Goal: Information Seeking & Learning: Find specific fact

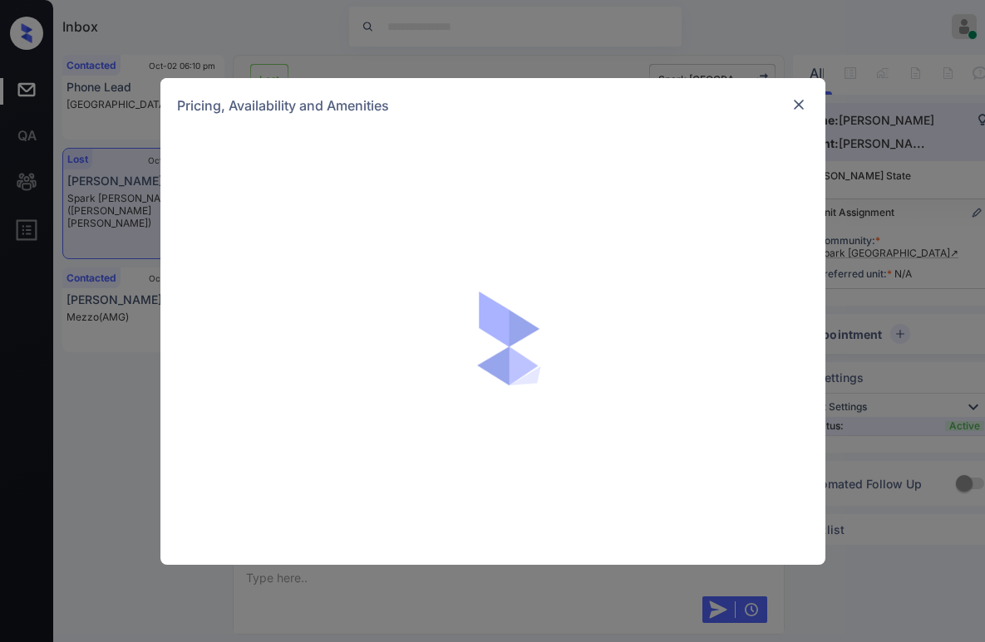
scroll to position [5843, 0]
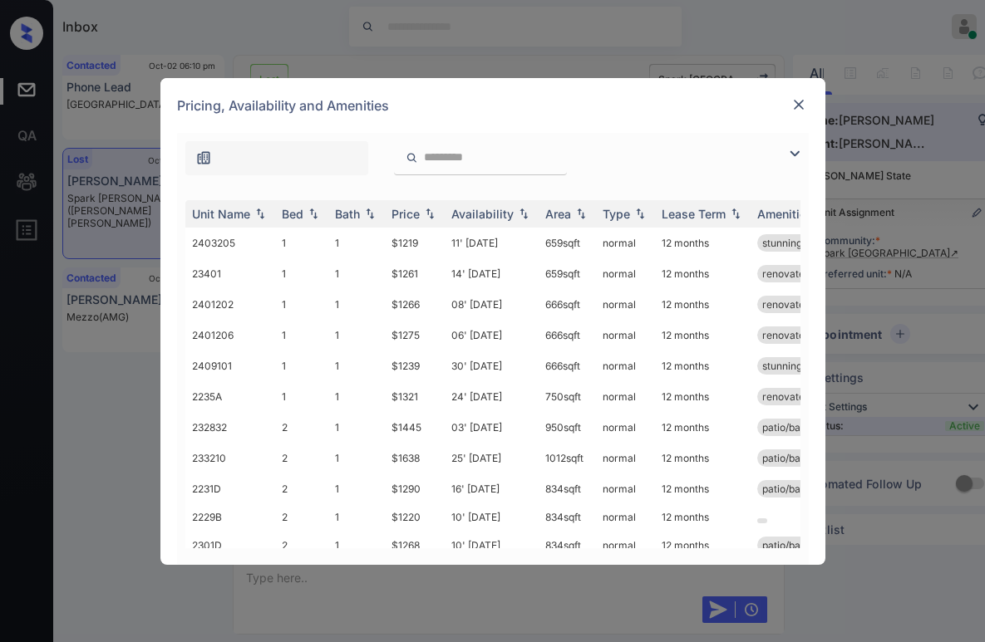
drag, startPoint x: 800, startPoint y: 155, endPoint x: 713, endPoint y: 160, distance: 86.6
click at [800, 155] on img at bounding box center [795, 154] width 20 height 20
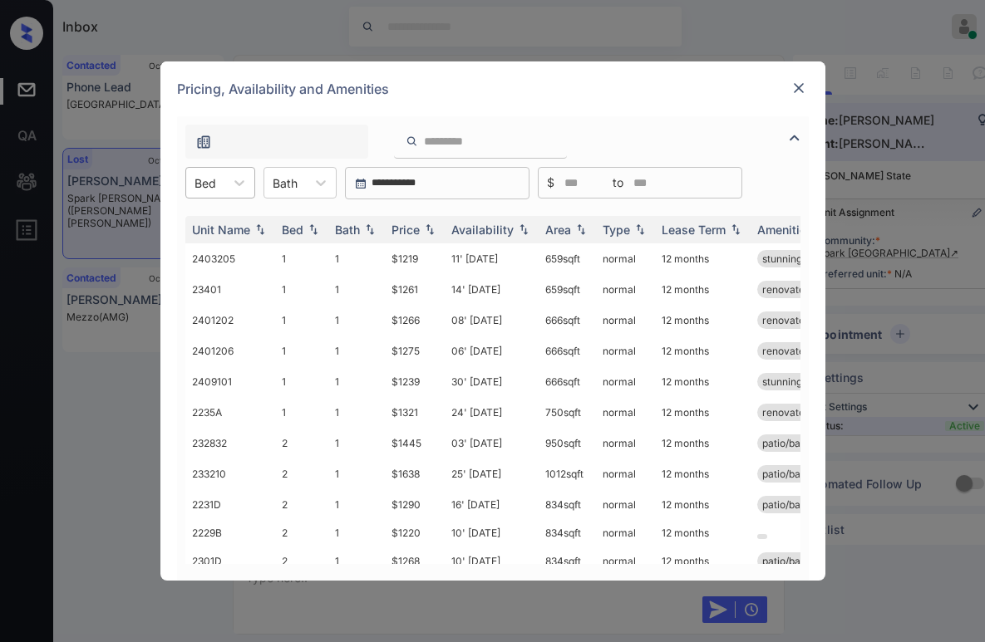
click at [209, 184] on div at bounding box center [205, 183] width 22 height 17
click at [199, 257] on div "2" at bounding box center [220, 254] width 70 height 30
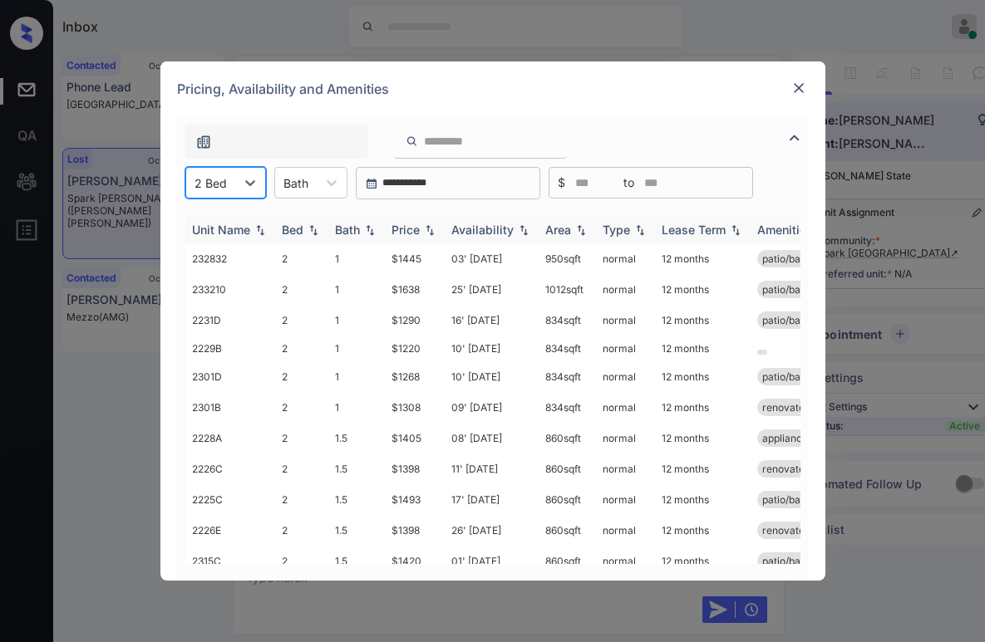
click at [411, 230] on div "Price" at bounding box center [405, 230] width 28 height 14
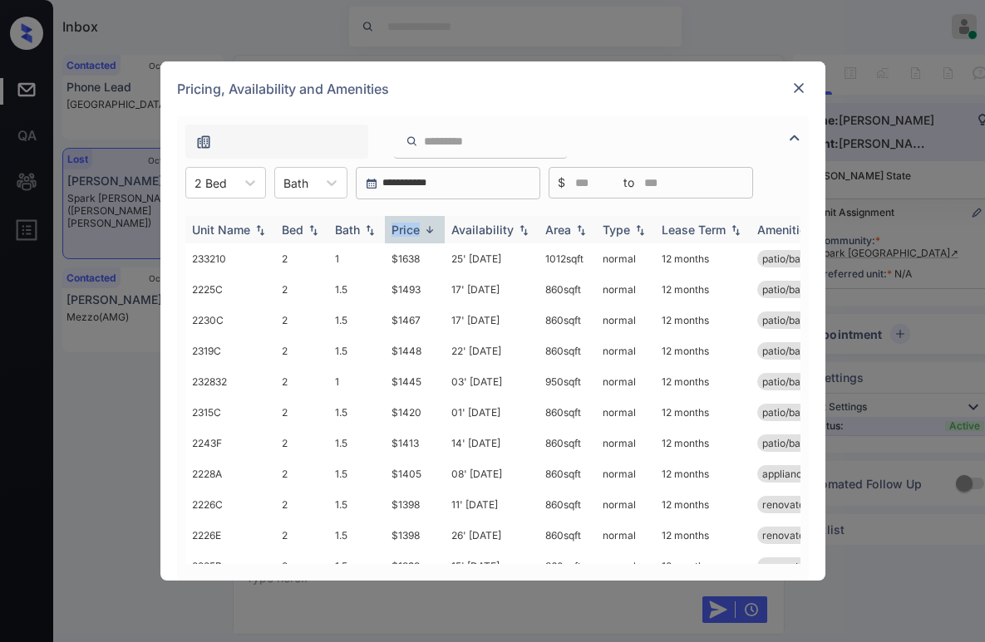
click at [413, 229] on div "Price" at bounding box center [405, 230] width 28 height 14
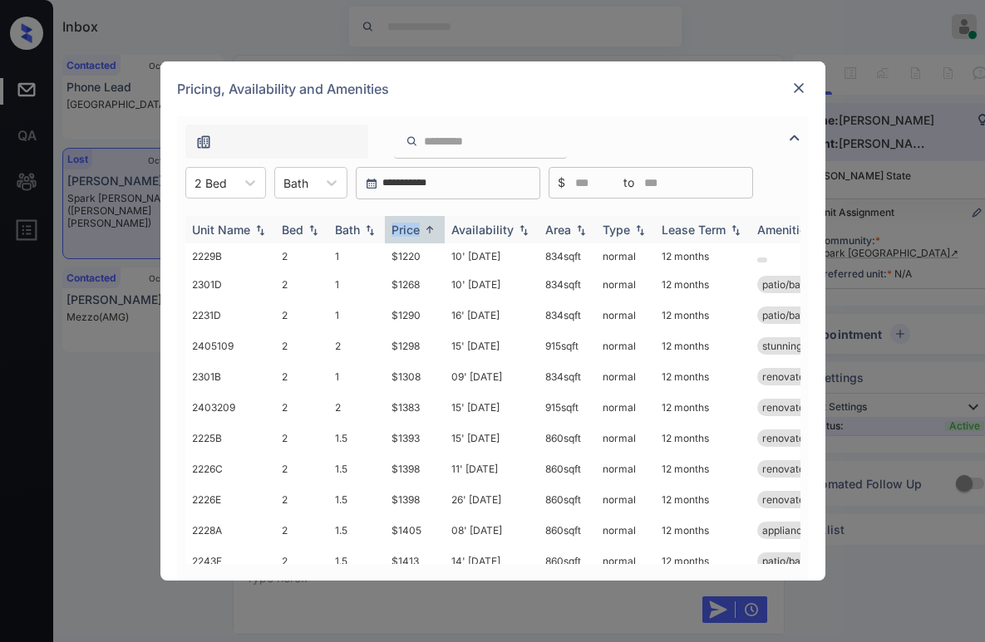
click at [414, 228] on div "Price" at bounding box center [405, 230] width 28 height 14
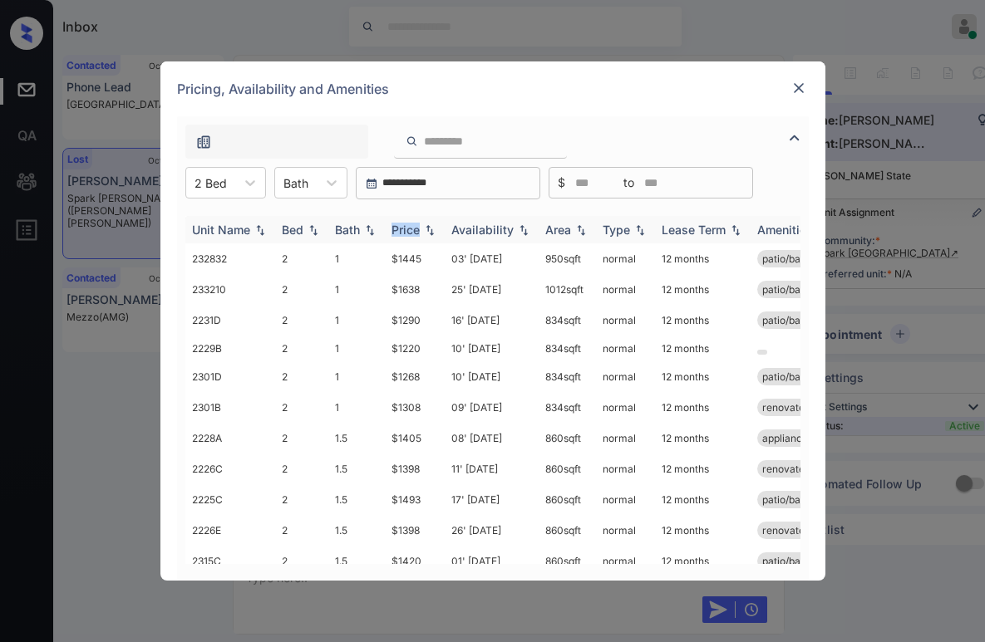
click at [413, 226] on div "Price" at bounding box center [405, 230] width 28 height 14
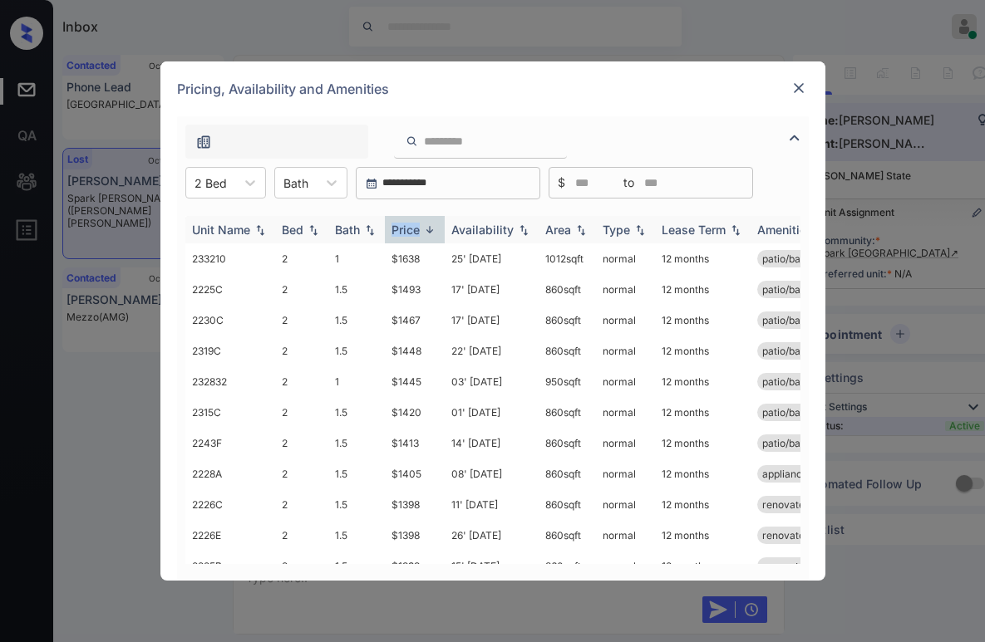
click at [413, 227] on div "Price" at bounding box center [405, 230] width 28 height 14
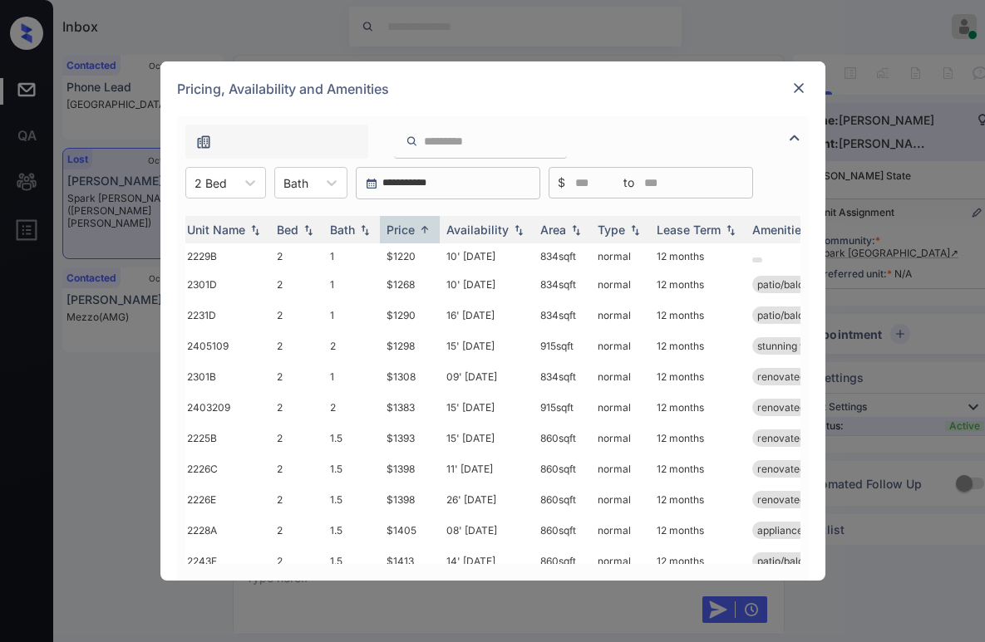
scroll to position [0, 0]
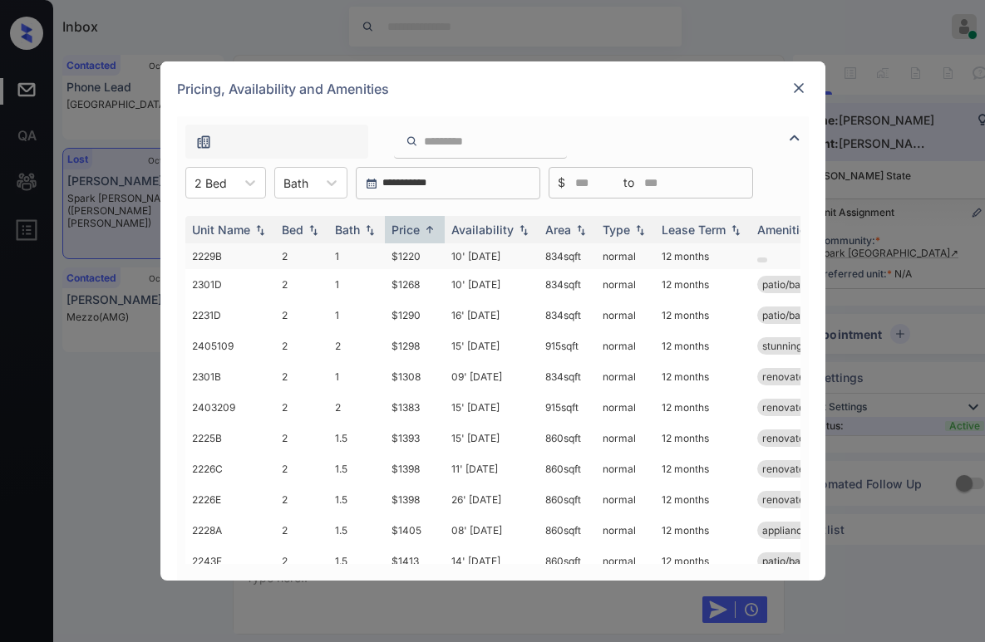
click at [398, 258] on td "$1220" at bounding box center [415, 257] width 60 height 26
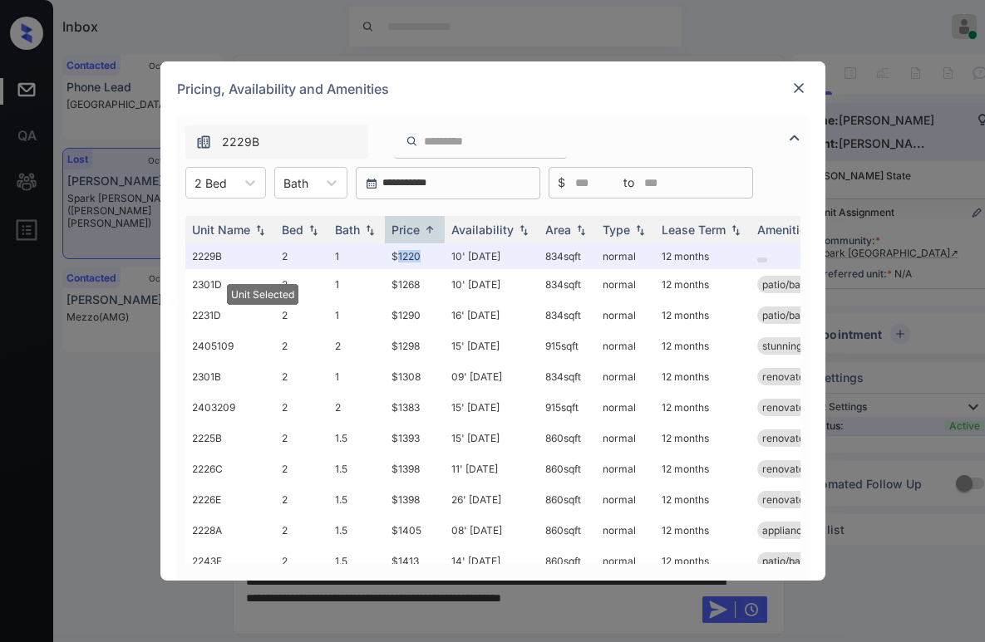
click at [798, 87] on img at bounding box center [798, 88] width 17 height 17
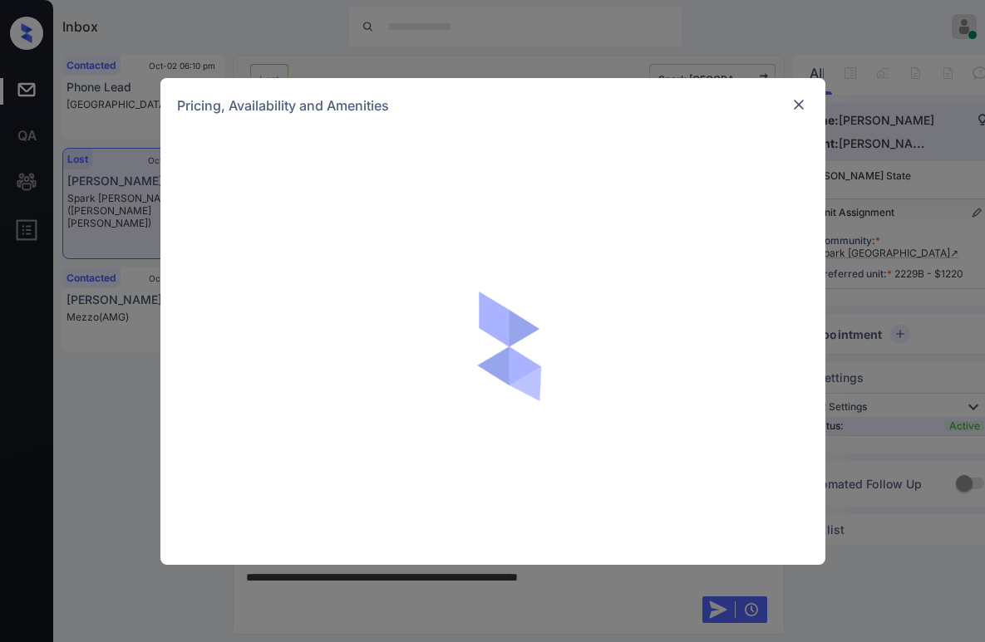
scroll to position [5951, 0]
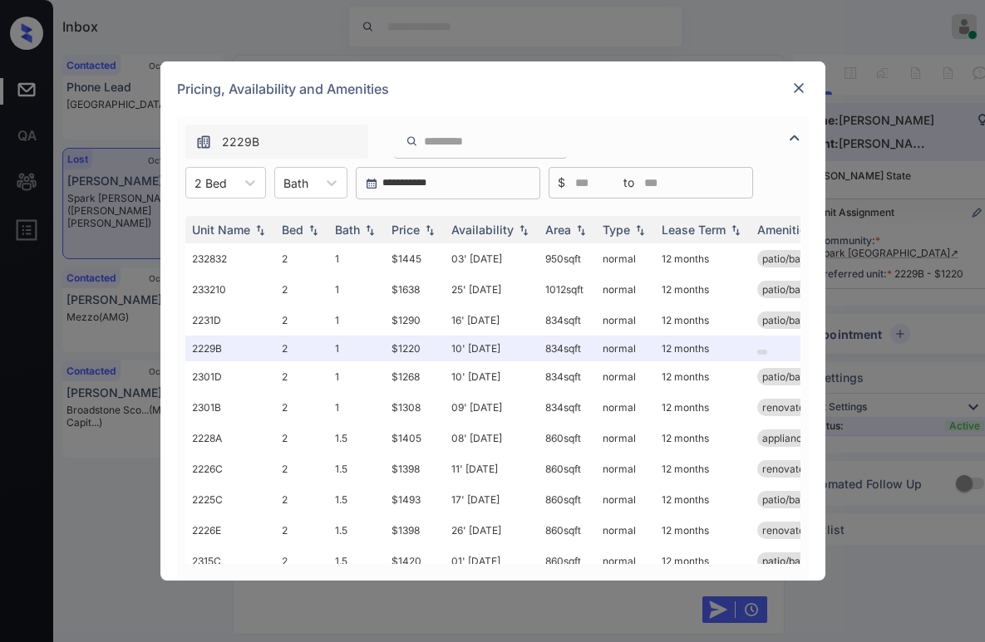
click at [803, 86] on img at bounding box center [798, 88] width 17 height 17
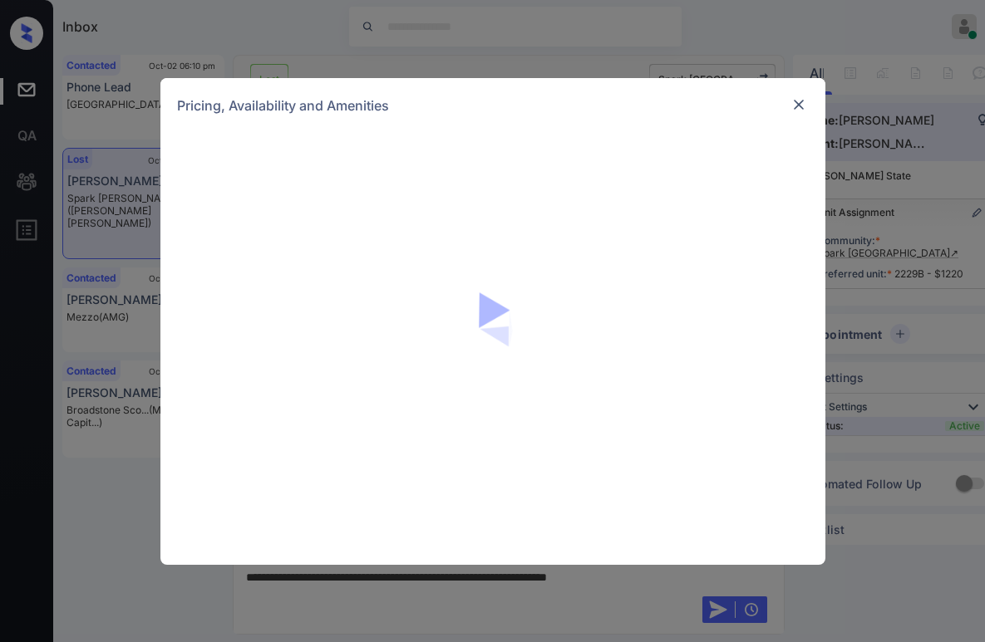
scroll to position [5951, 0]
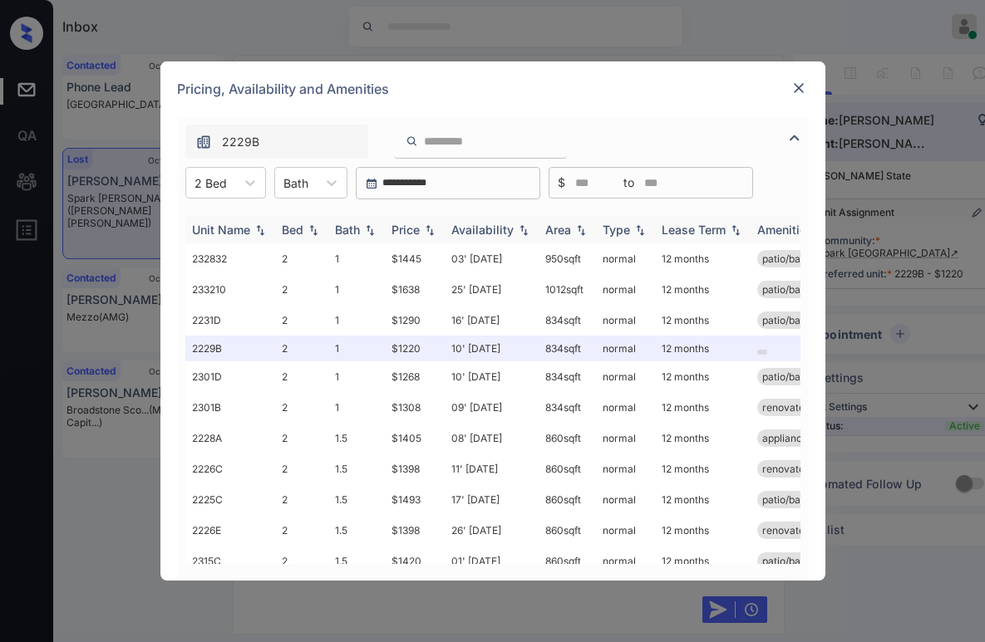
click at [416, 230] on div "Price" at bounding box center [405, 230] width 28 height 14
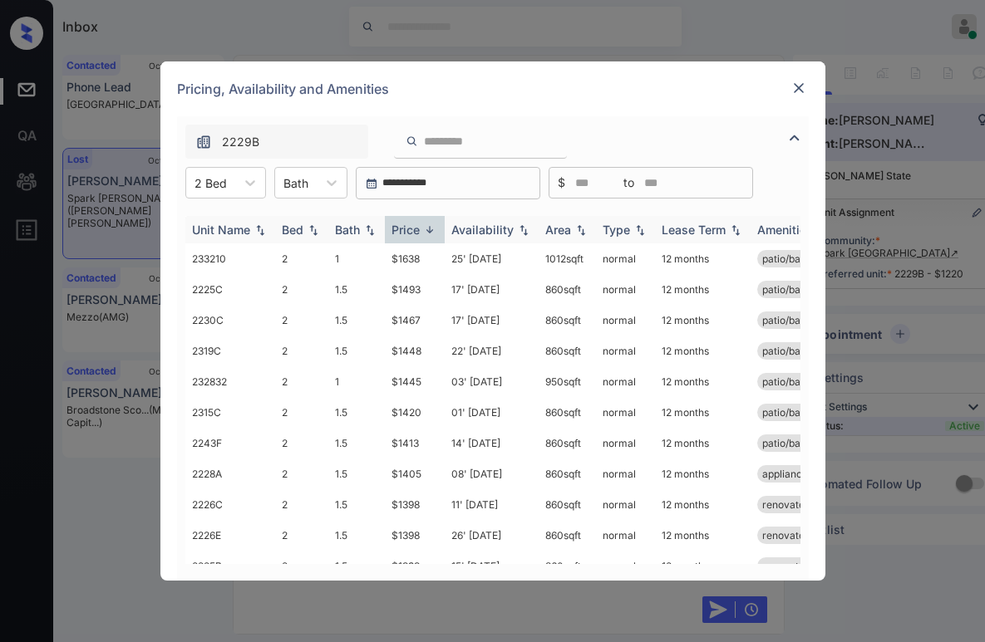
click at [417, 231] on div "Price" at bounding box center [405, 230] width 28 height 14
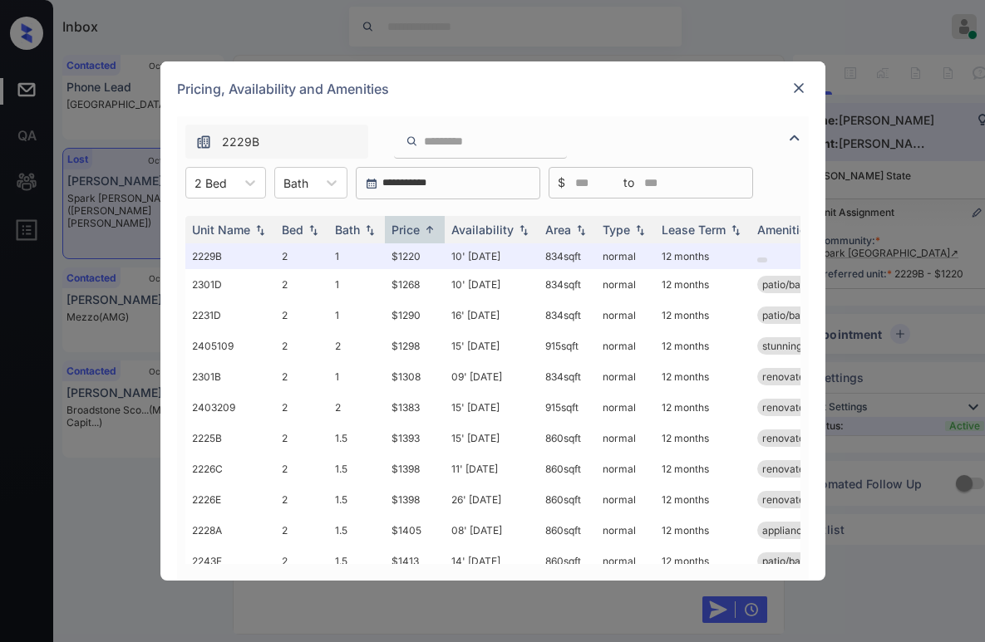
click at [795, 91] on img at bounding box center [798, 88] width 17 height 17
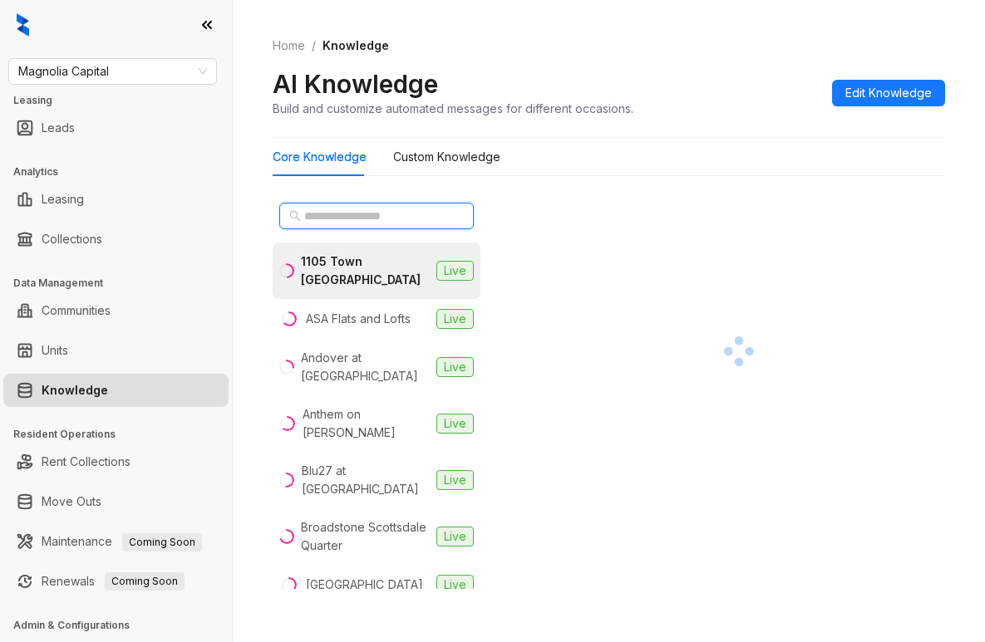
click at [338, 222] on input "text" at bounding box center [377, 216] width 146 height 18
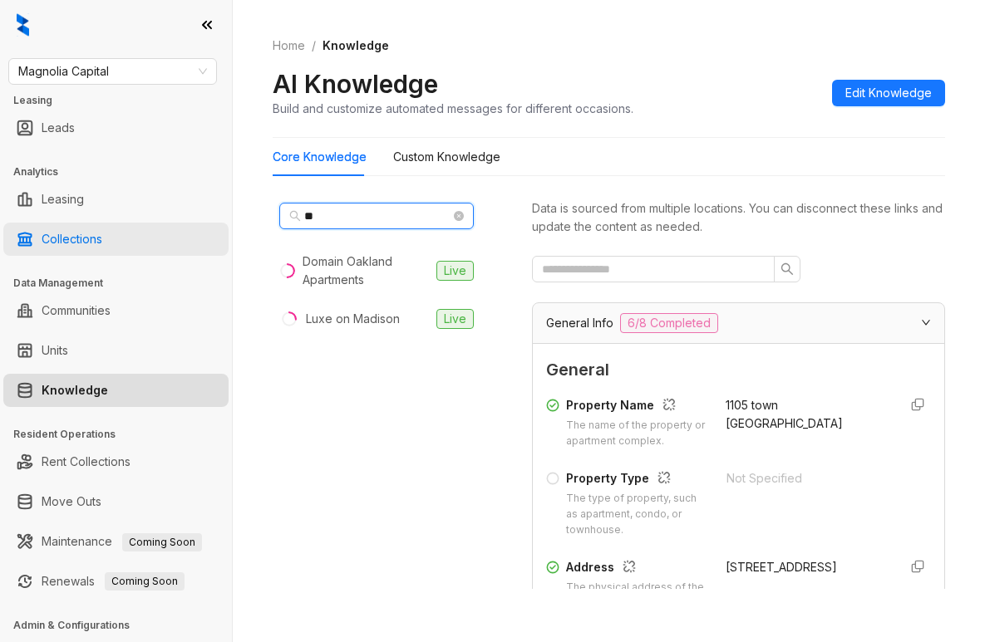
drag, startPoint x: 357, startPoint y: 216, endPoint x: 87, endPoint y: 226, distance: 269.5
click at [87, 226] on div "Magnolia Capital Leasing Leads Analytics Leasing Collections Data Management Co…" at bounding box center [492, 321] width 985 height 642
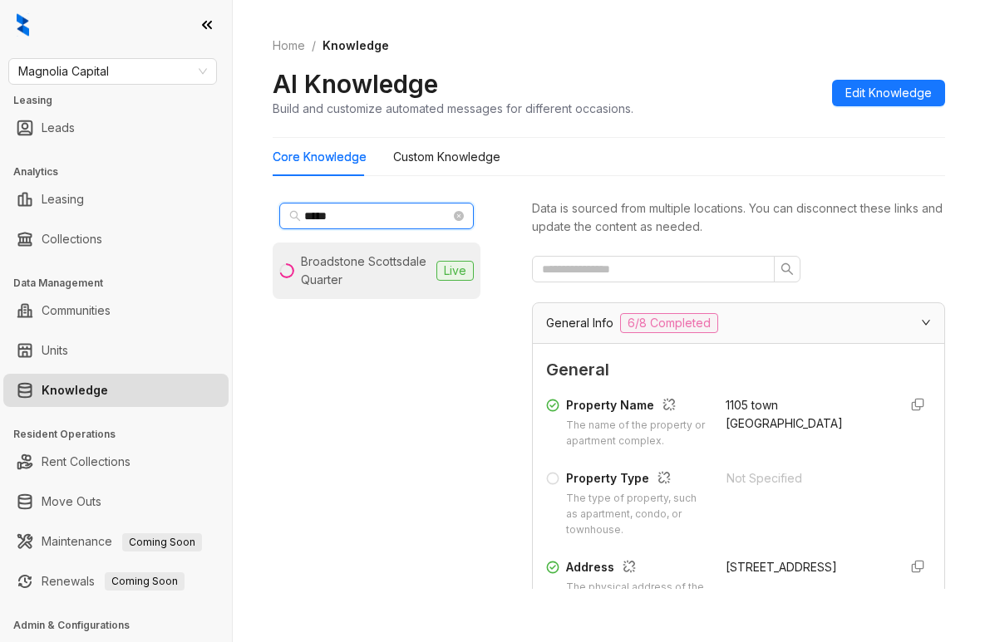
type input "*****"
click at [378, 260] on div "Broadstone Scottsdale Quarter" at bounding box center [365, 271] width 129 height 37
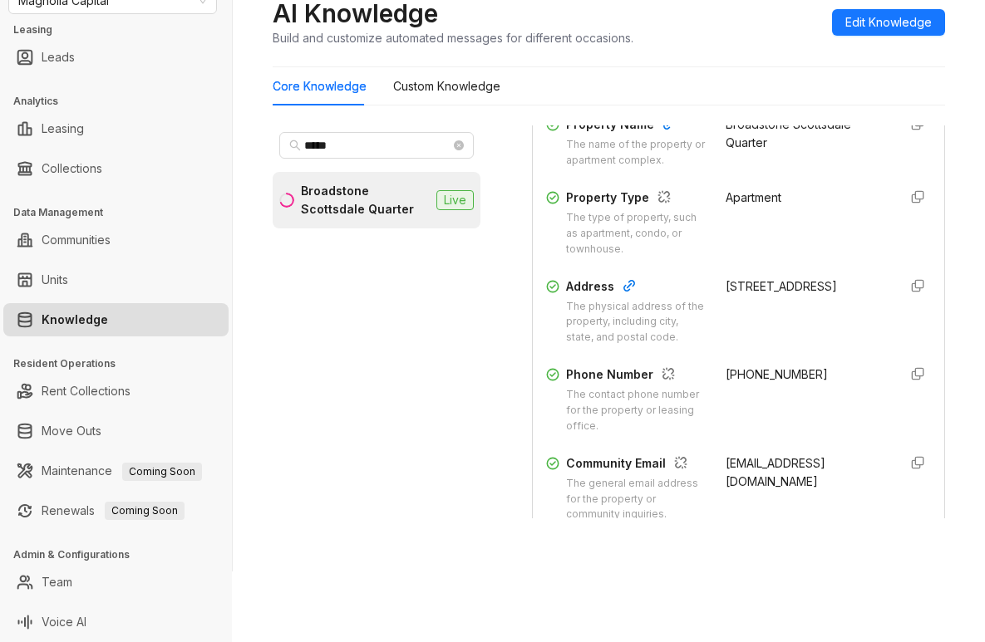
scroll to position [249, 0]
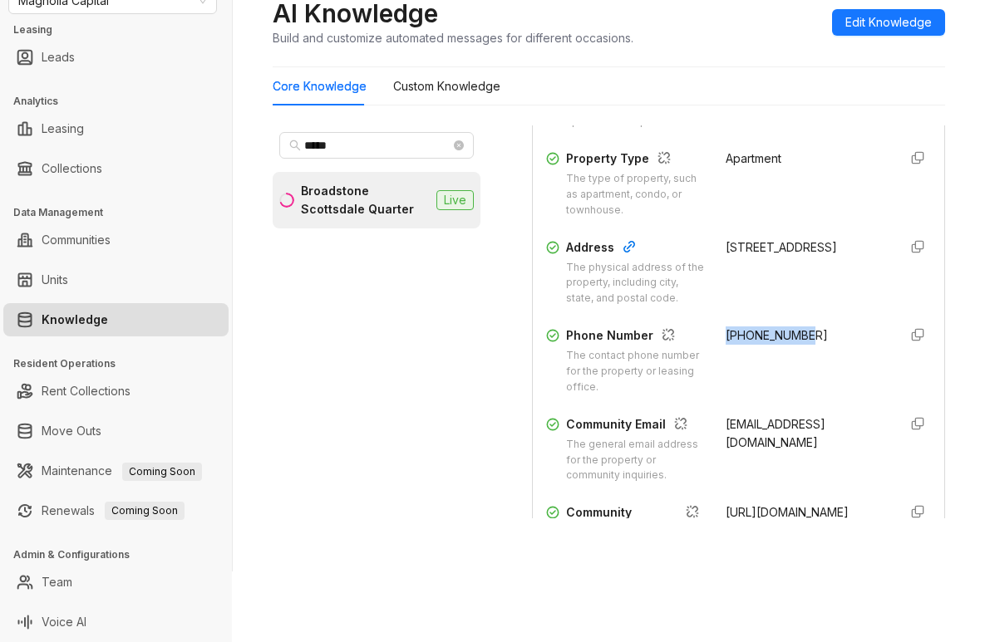
drag, startPoint x: 705, startPoint y: 367, endPoint x: 795, endPoint y: 361, distance: 90.0
click at [794, 363] on div "Phone Number The contact phone number for the property or leasing office. +1623…" at bounding box center [738, 361] width 385 height 69
copy span "+16232577989"
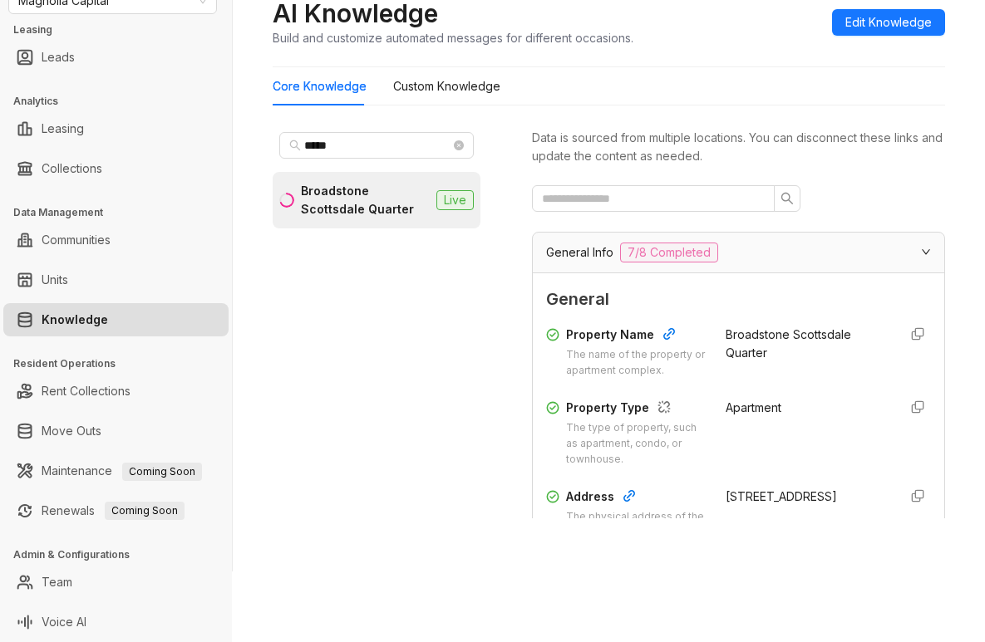
scroll to position [0, 0]
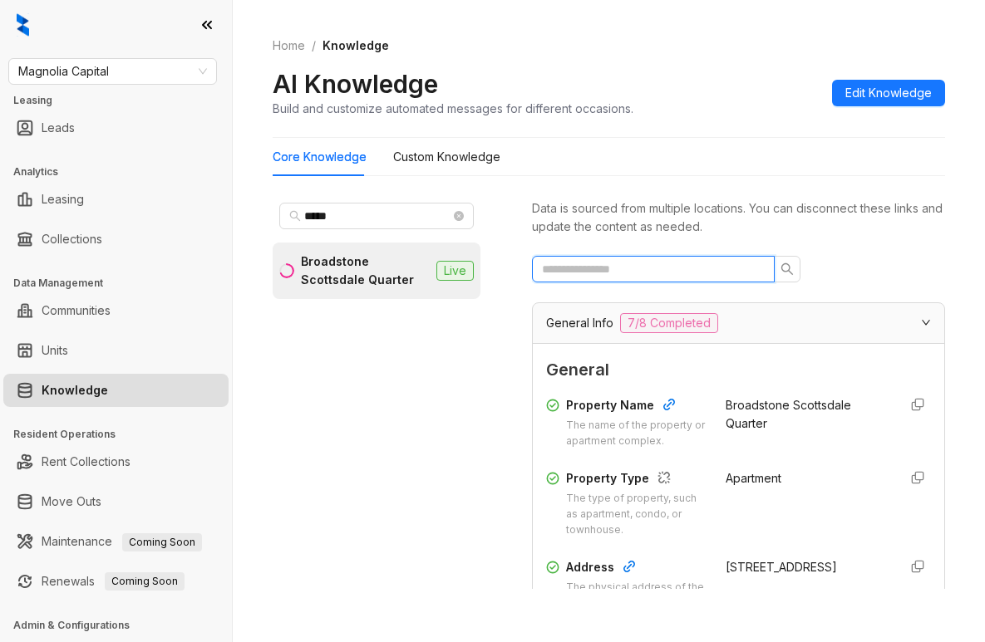
click at [633, 263] on input "text" at bounding box center [646, 269] width 209 height 18
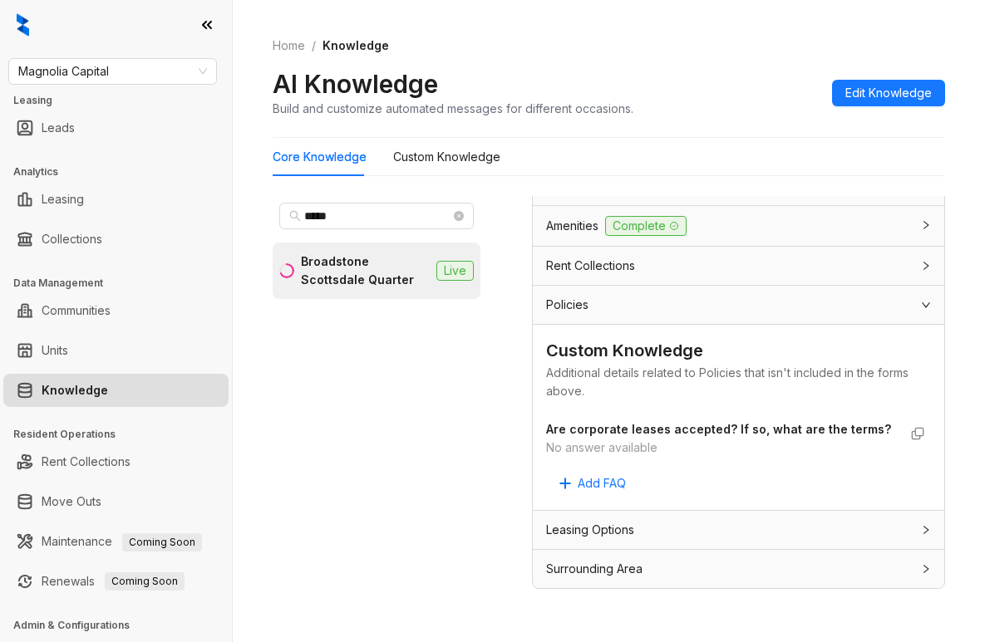
scroll to position [440, 0]
type input "*********"
